Goal: Obtain resource: Obtain resource

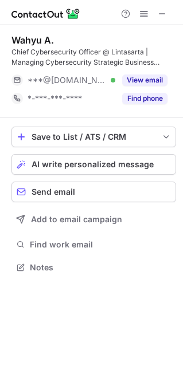
scroll to position [259, 183]
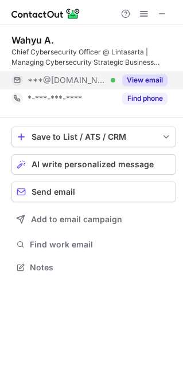
click at [140, 80] on button "View email" at bounding box center [144, 79] width 45 height 11
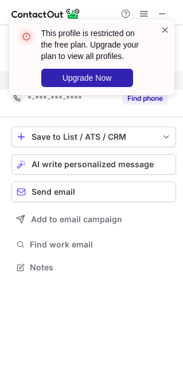
click at [163, 26] on span at bounding box center [164, 29] width 9 height 11
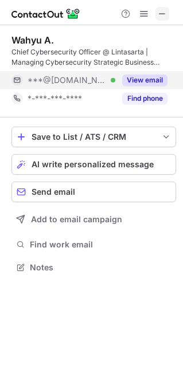
click at [160, 11] on span at bounding box center [161, 13] width 9 height 9
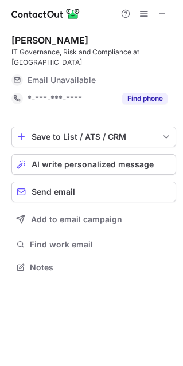
scroll to position [248, 183]
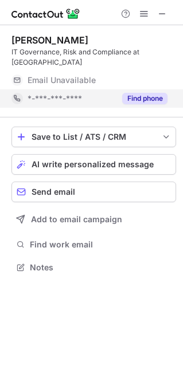
click at [138, 93] on button "Find phone" at bounding box center [144, 98] width 45 height 11
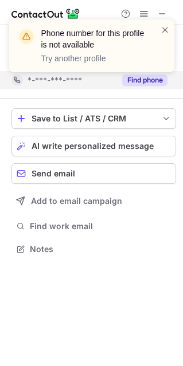
scroll to position [230, 183]
click at [163, 26] on span at bounding box center [164, 29] width 9 height 11
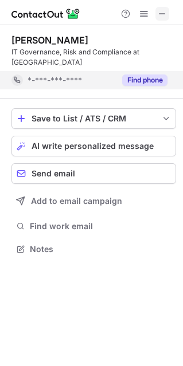
click at [160, 9] on span at bounding box center [161, 13] width 9 height 9
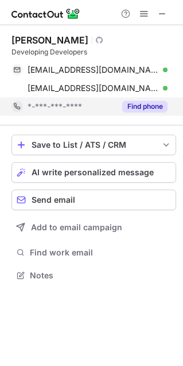
scroll to position [267, 183]
click at [144, 105] on button "Find phone" at bounding box center [144, 106] width 45 height 11
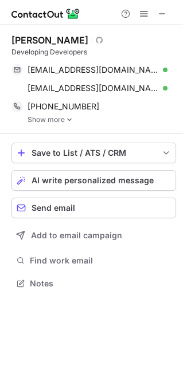
scroll to position [275, 183]
click at [72, 119] on img at bounding box center [69, 120] width 7 height 8
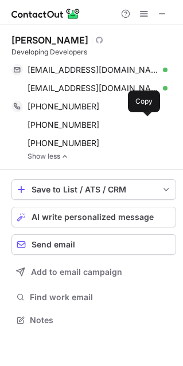
scroll to position [311, 183]
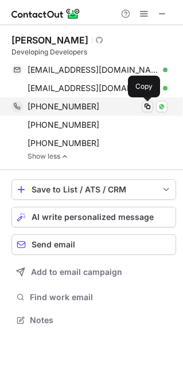
click at [149, 106] on span at bounding box center [147, 106] width 9 height 9
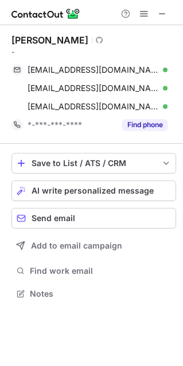
scroll to position [285, 183]
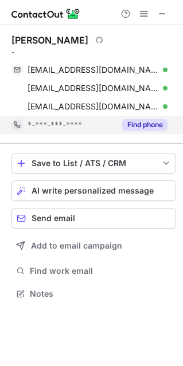
click at [135, 122] on button "Find phone" at bounding box center [144, 124] width 45 height 11
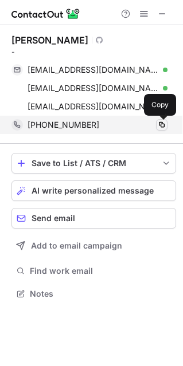
click at [164, 128] on span at bounding box center [161, 124] width 9 height 9
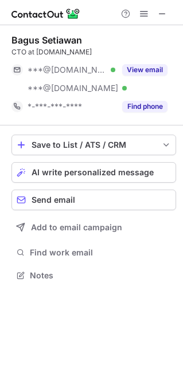
scroll to position [267, 183]
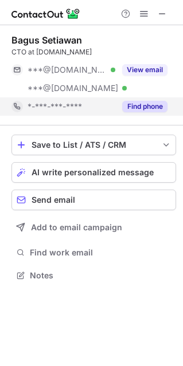
click at [155, 112] on button "Find phone" at bounding box center [144, 106] width 45 height 11
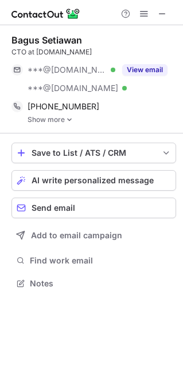
scroll to position [275, 183]
click at [68, 121] on img at bounding box center [69, 120] width 7 height 8
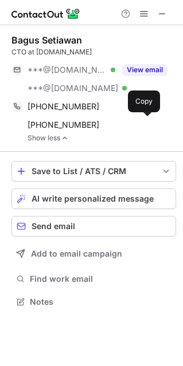
scroll to position [293, 183]
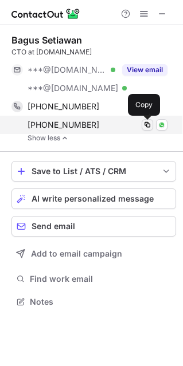
click at [149, 124] on span at bounding box center [147, 124] width 9 height 9
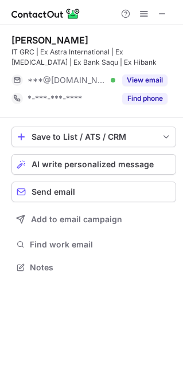
scroll to position [259, 183]
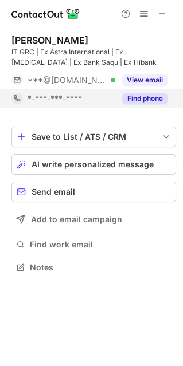
click at [145, 98] on button "Find phone" at bounding box center [144, 98] width 45 height 11
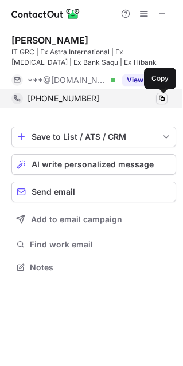
click at [161, 99] on span at bounding box center [161, 98] width 9 height 9
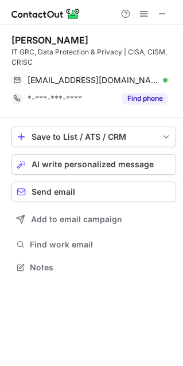
scroll to position [259, 183]
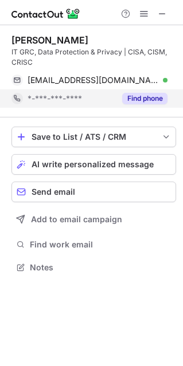
click at [145, 96] on button "Find phone" at bounding box center [144, 98] width 45 height 11
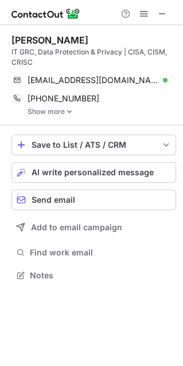
click at [70, 111] on img at bounding box center [69, 112] width 7 height 8
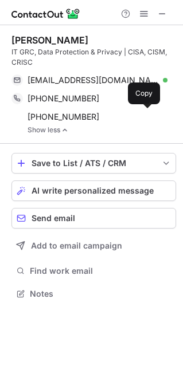
scroll to position [285, 183]
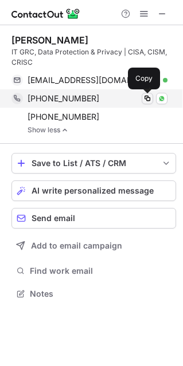
click at [147, 101] on span at bounding box center [147, 98] width 9 height 9
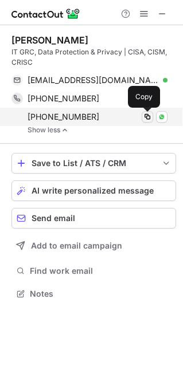
click at [147, 115] on span at bounding box center [147, 116] width 9 height 9
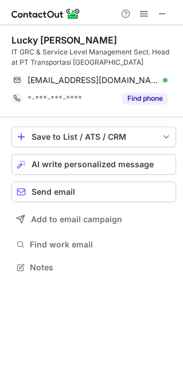
scroll to position [259, 183]
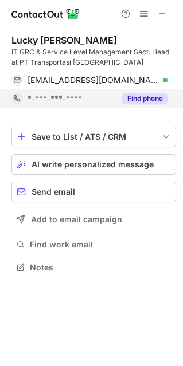
click at [140, 100] on button "Find phone" at bounding box center [144, 98] width 45 height 11
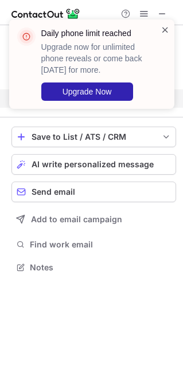
click at [162, 27] on span at bounding box center [164, 29] width 9 height 11
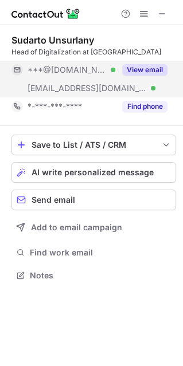
scroll to position [267, 183]
click at [144, 68] on button "View email" at bounding box center [144, 69] width 45 height 11
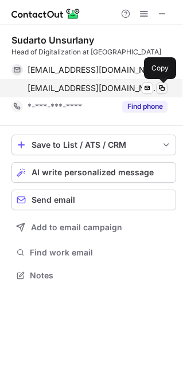
click at [159, 89] on span at bounding box center [161, 88] width 9 height 9
